Goal: Share content: Share content

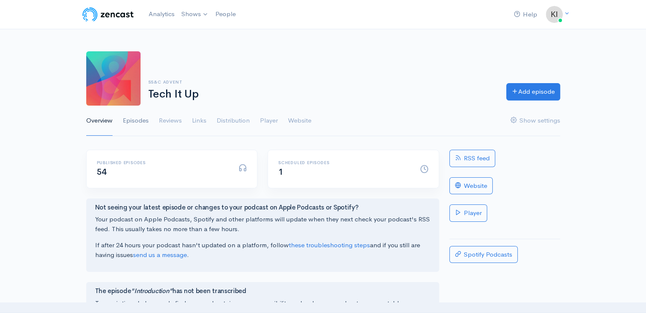
click at [136, 119] on link "Episodes" at bounding box center [136, 121] width 26 height 31
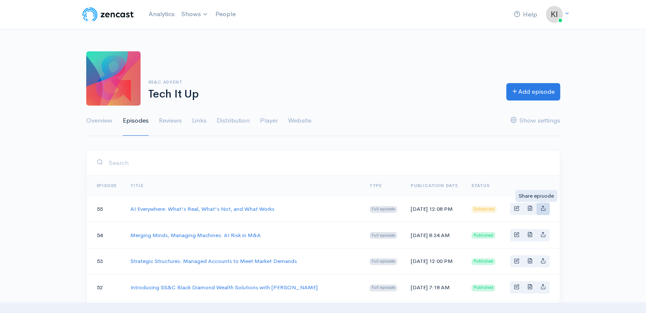
click at [543, 211] on icon "Basic example" at bounding box center [543, 209] width 6 height 6
type input "[URL][DOMAIN_NAME]"
type input "<iframe src='[URL][DOMAIN_NAME]' width='100%' height='190' frameborder='0' scro…"
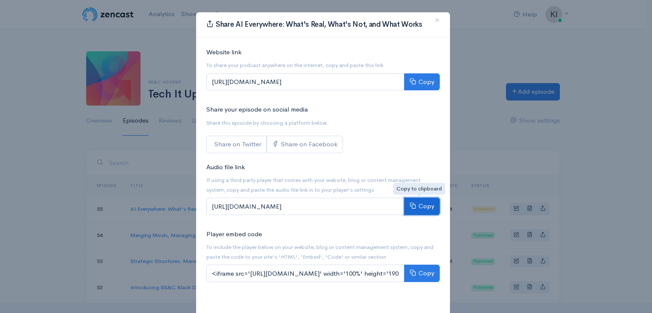
click at [413, 211] on button "Copy" at bounding box center [422, 206] width 36 height 17
click at [420, 207] on button "Copy" at bounding box center [422, 206] width 36 height 17
click at [437, 20] on button "×" at bounding box center [437, 20] width 25 height 23
